Goal: Information Seeking & Learning: Learn about a topic

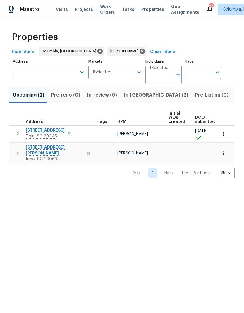
click at [235, 97] on span "Listed (14)" at bounding box center [247, 95] width 25 height 8
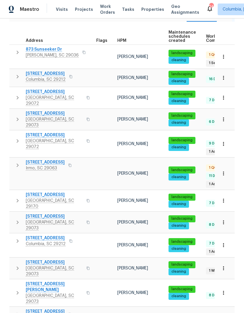
scroll to position [23, 0]
click at [47, 213] on span "[STREET_ADDRESS]" at bounding box center [54, 216] width 57 height 6
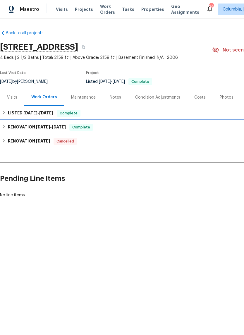
click at [44, 126] on span "[DATE]" at bounding box center [43, 127] width 14 height 4
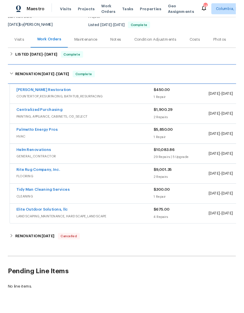
scroll to position [55, 0]
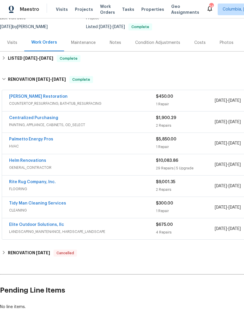
click at [199, 148] on div "1 Repair" at bounding box center [185, 147] width 59 height 6
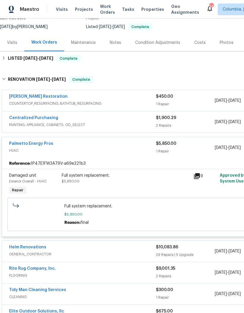
click at [160, 177] on div "Full system replacement." at bounding box center [126, 175] width 128 height 6
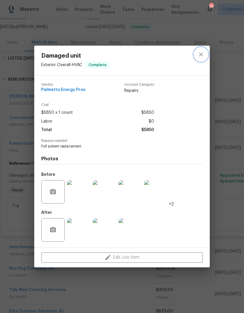
click at [206, 53] on button "close" at bounding box center [201, 54] width 14 height 14
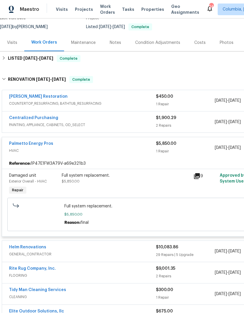
click at [150, 142] on div "Palmetto Energy Pros" at bounding box center [82, 144] width 147 height 7
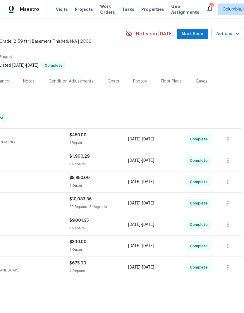
scroll to position [16, 87]
click at [116, 81] on div "Costs" at bounding box center [113, 80] width 25 height 17
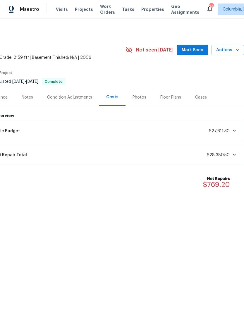
scroll to position [0, 87]
click at [121, 125] on div "Lifecycle Budget $27,611.30" at bounding box center [110, 131] width 259 height 13
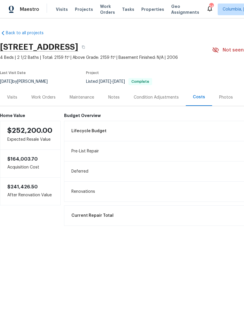
scroll to position [0, 0]
click at [51, 98] on div "Work Orders" at bounding box center [43, 97] width 24 height 6
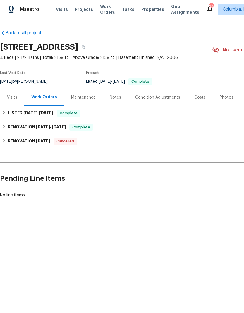
click at [18, 94] on div "Visits" at bounding box center [12, 97] width 24 height 17
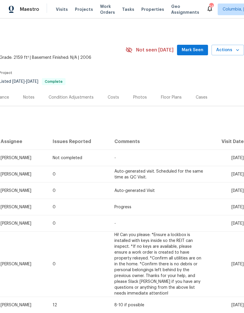
scroll to position [0, 87]
